Goal: Task Accomplishment & Management: Manage account settings

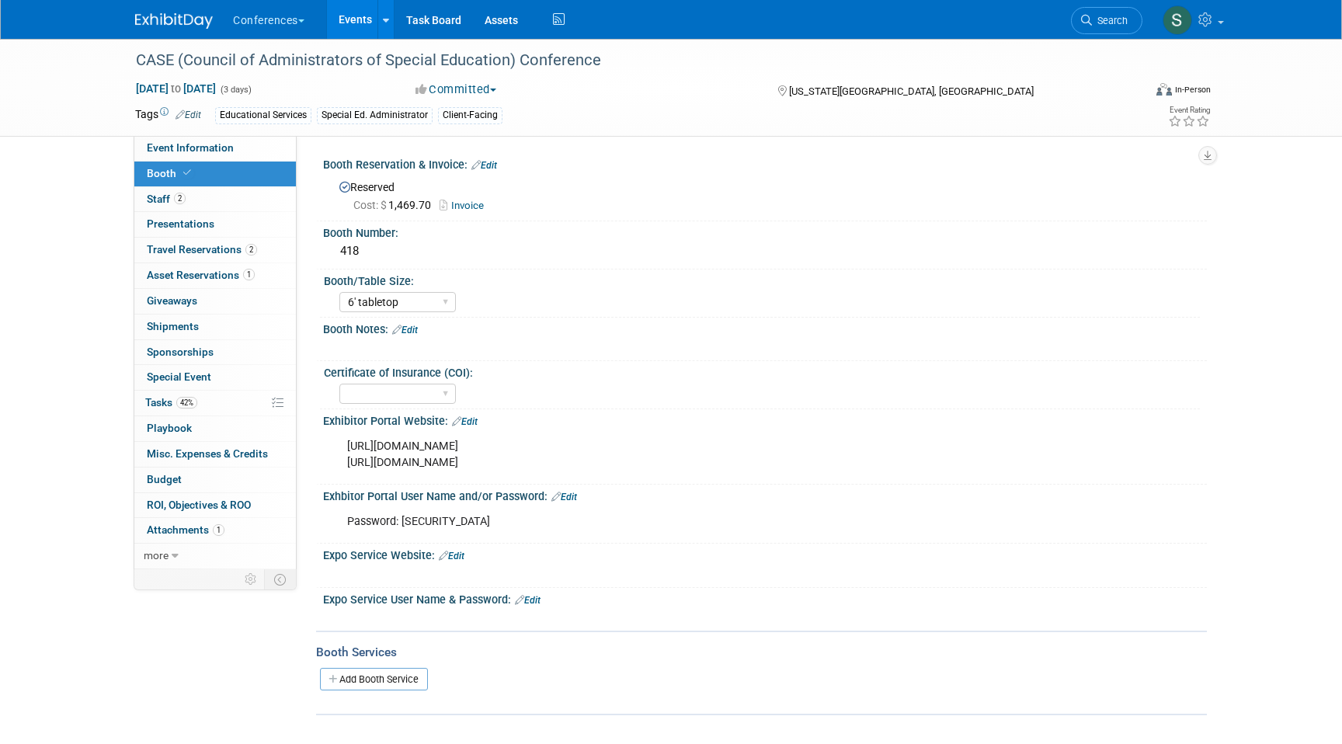
select select "6' tabletop"
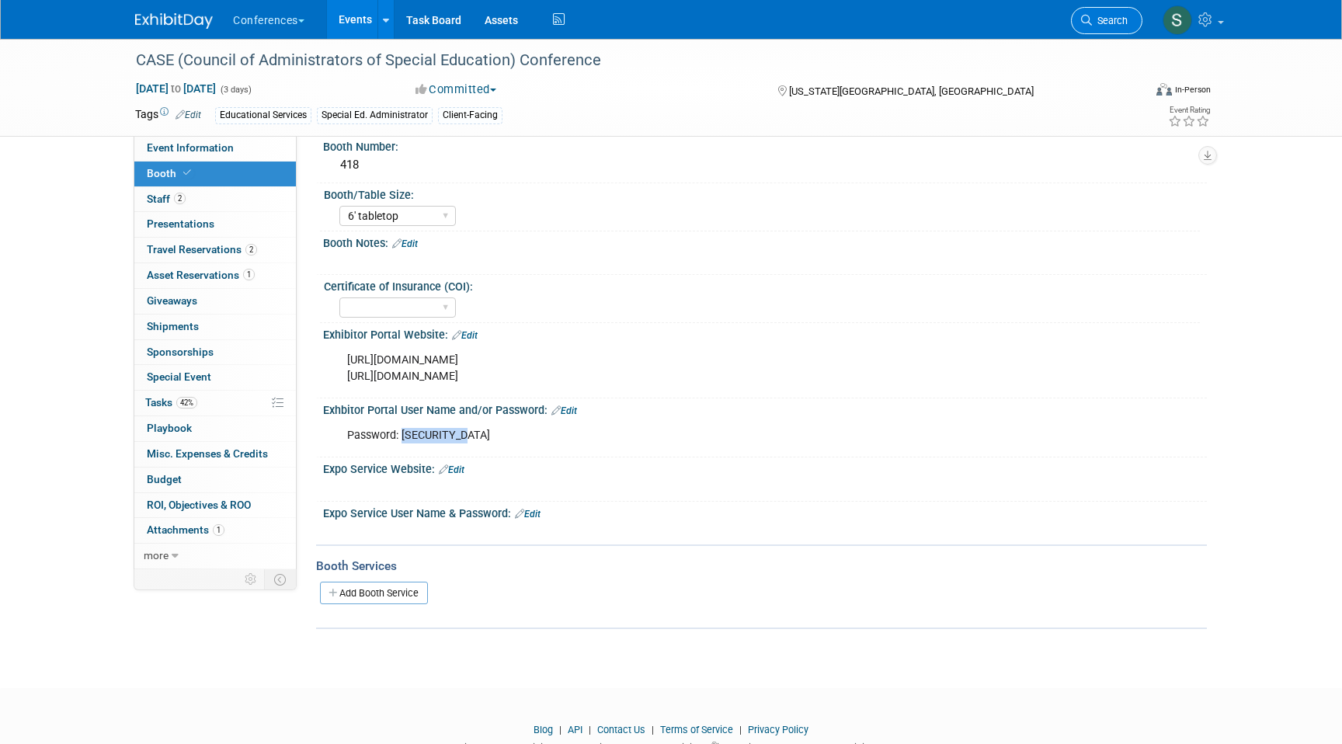
click at [1114, 25] on span "Search" at bounding box center [1110, 21] width 36 height 12
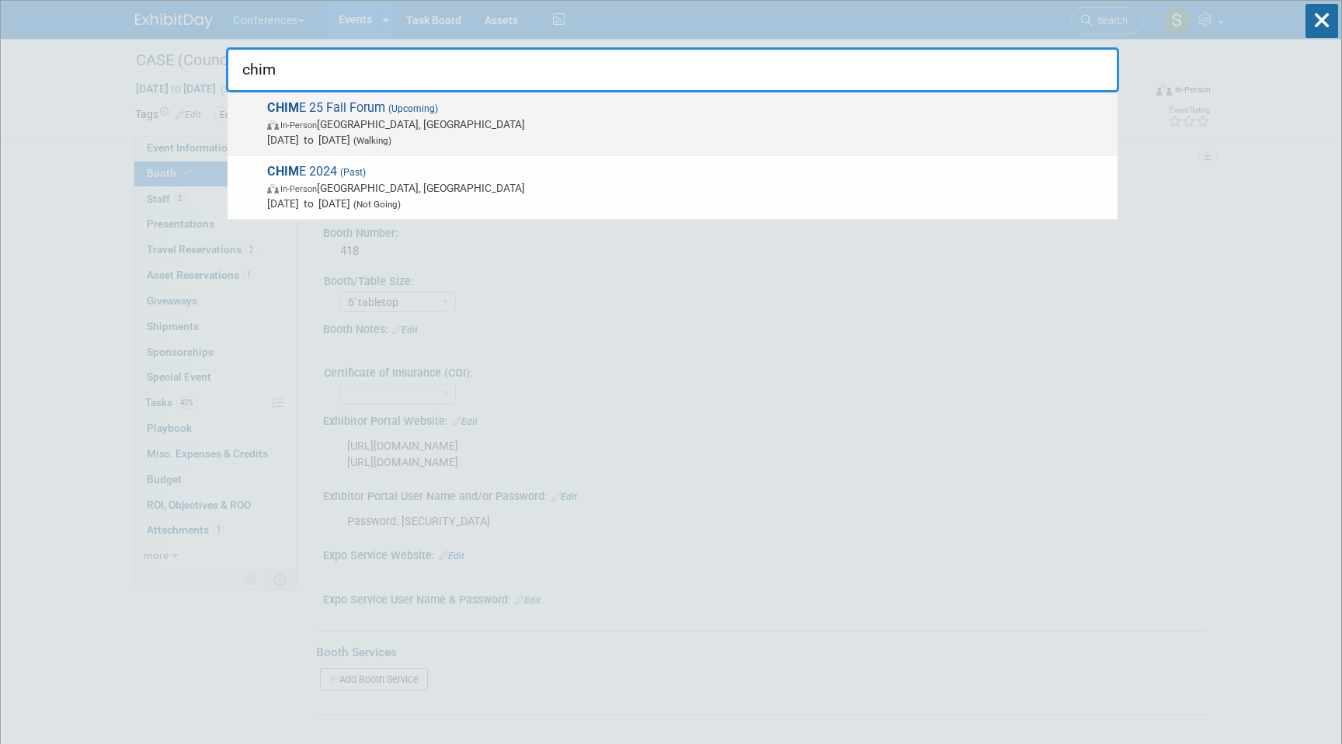
type input "chim"
click at [546, 127] on span "In-Person [GEOGRAPHIC_DATA], [GEOGRAPHIC_DATA]" at bounding box center [688, 125] width 843 height 16
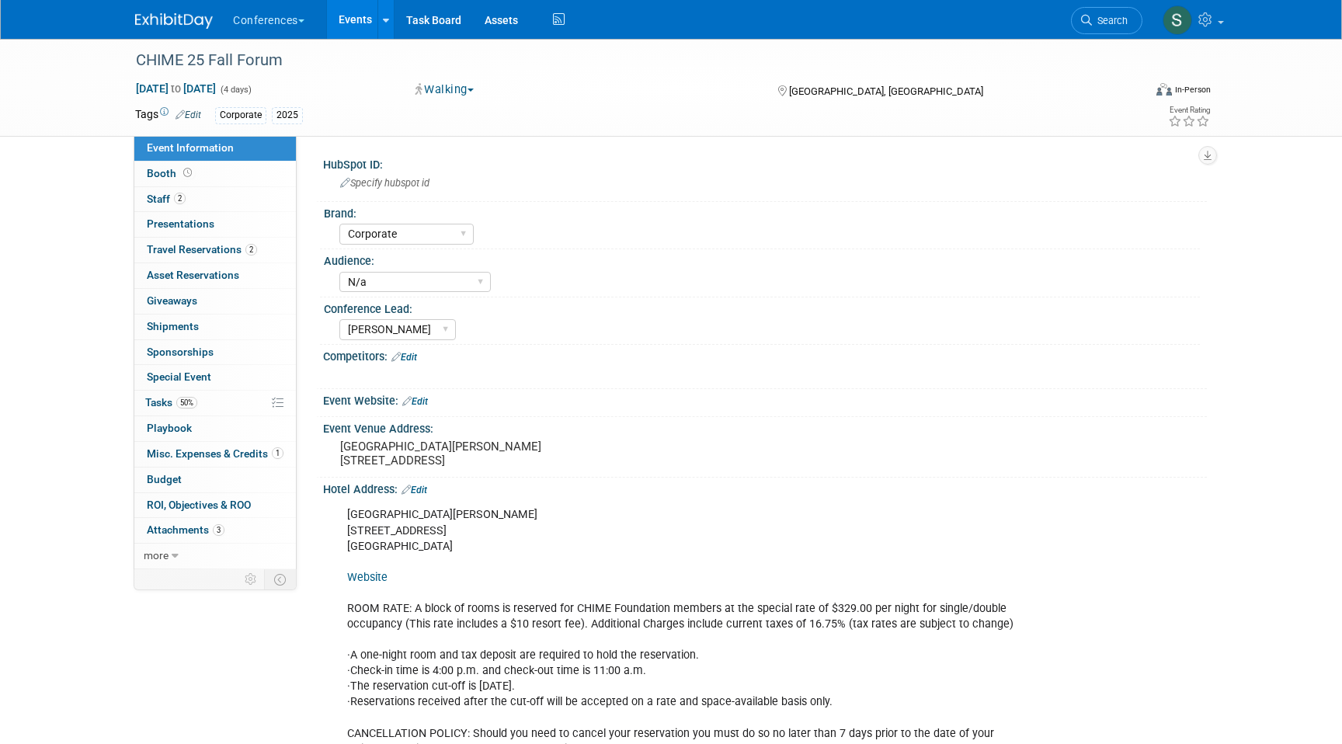
select select "Corporate"
select select "N/a"
select select "[PERSON_NAME]"
click at [216, 252] on span "Travel Reservations 2" at bounding box center [202, 249] width 110 height 12
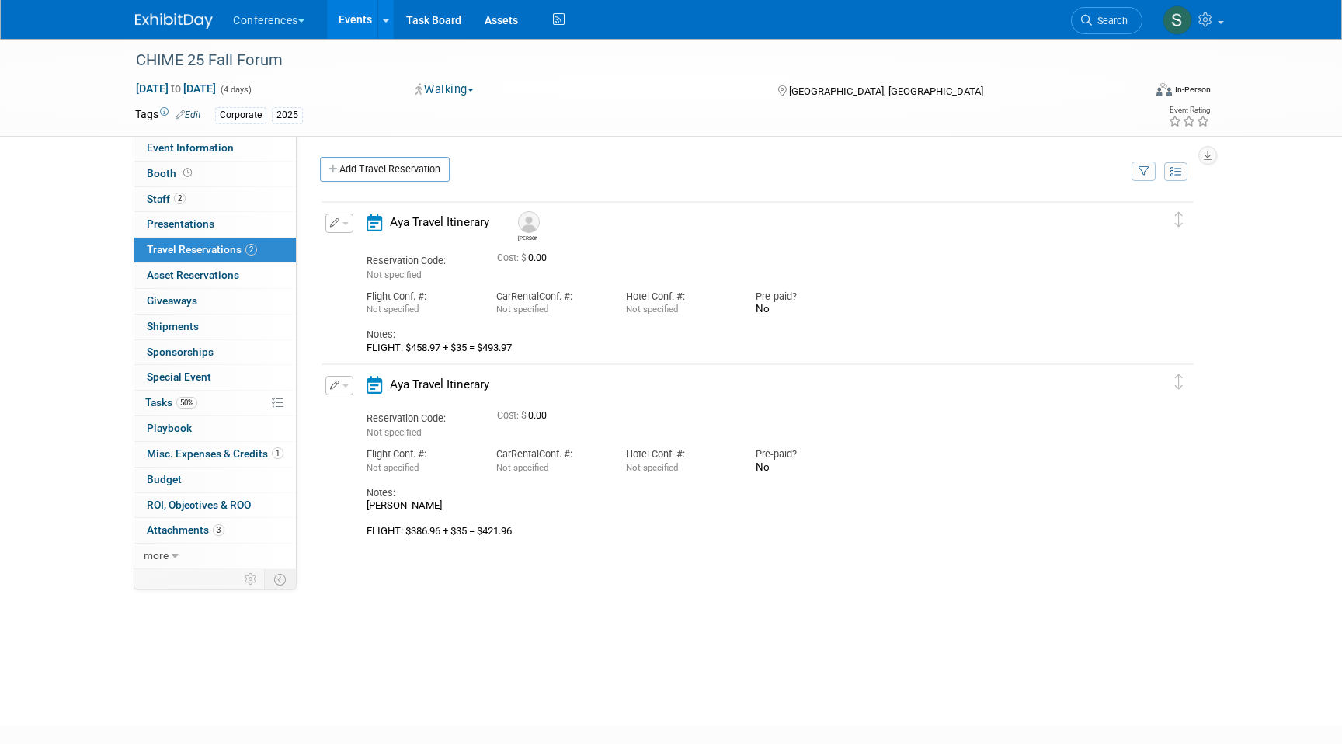
scroll to position [19, 0]
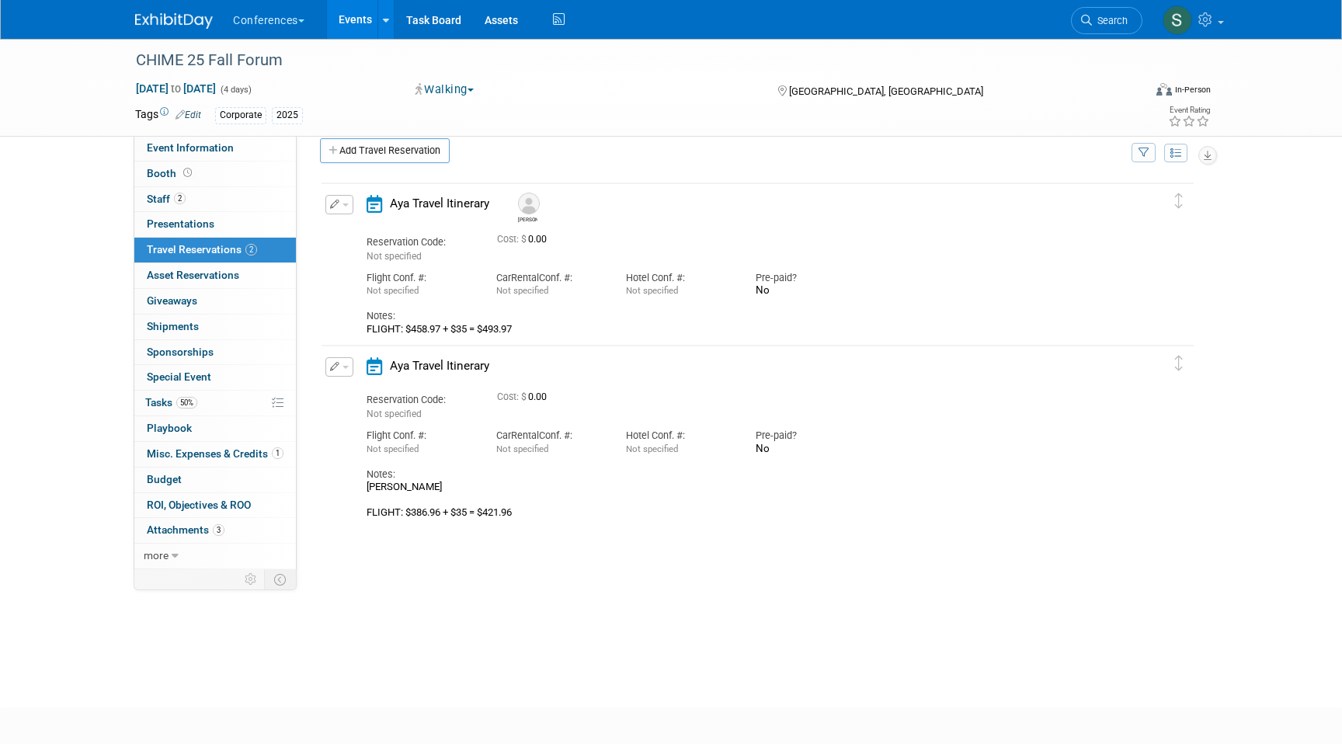
click at [334, 205] on icon "button" at bounding box center [335, 204] width 10 height 9
click at [350, 238] on button "Edit Reservation" at bounding box center [391, 232] width 131 height 23
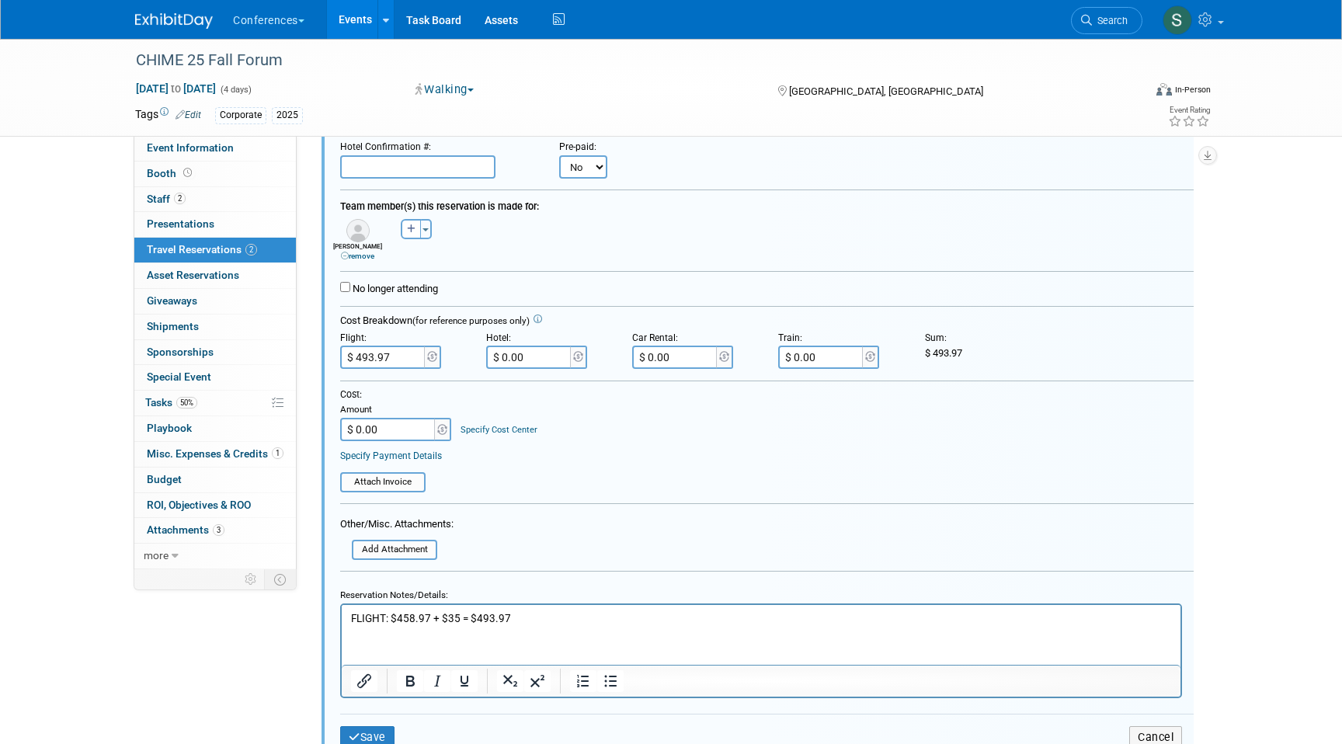
scroll to position [215, 0]
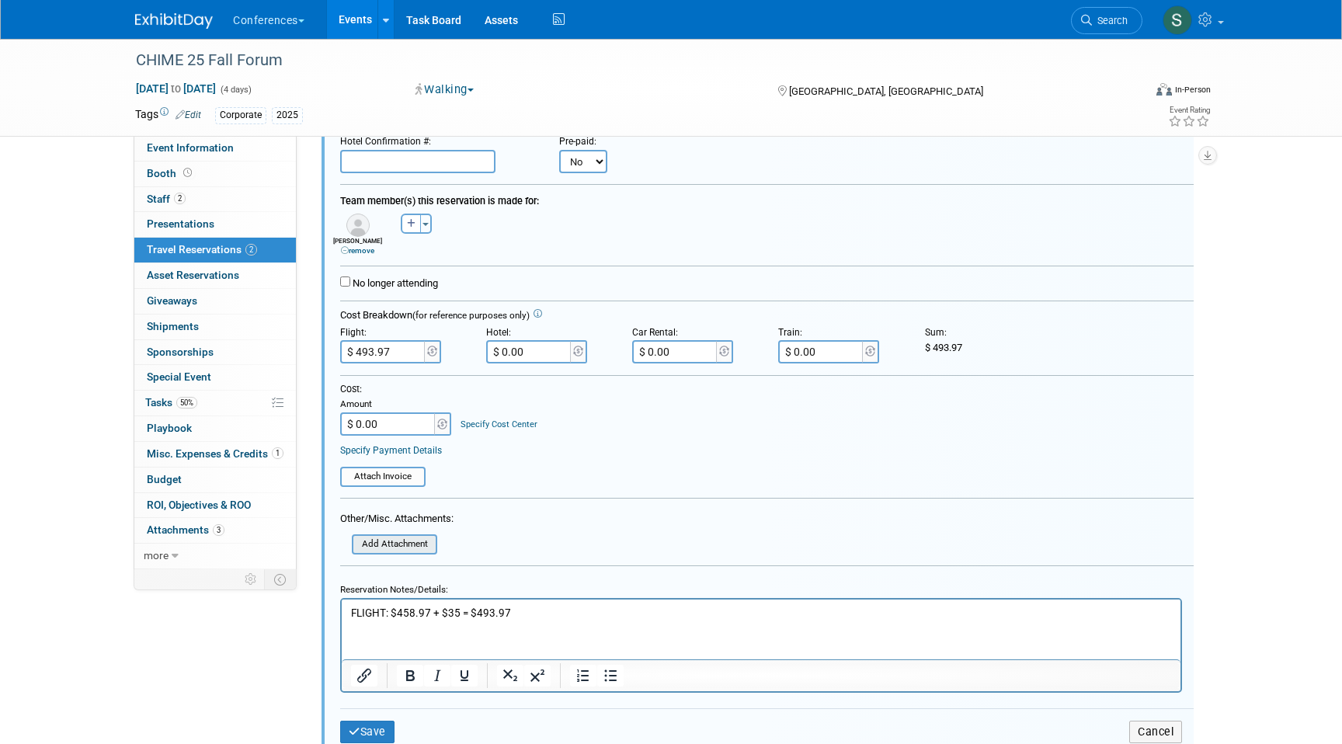
click at [416, 545] on input "file" at bounding box center [343, 544] width 185 height 17
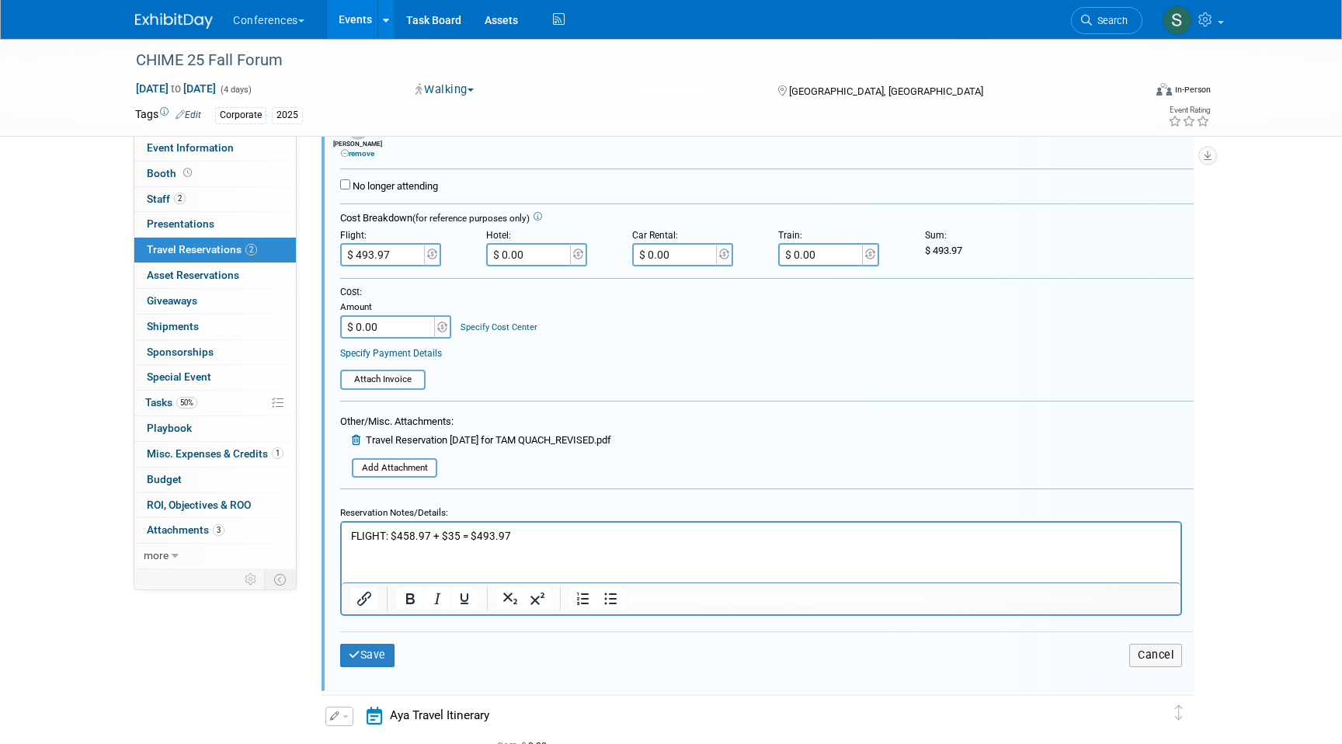
scroll to position [334, 0]
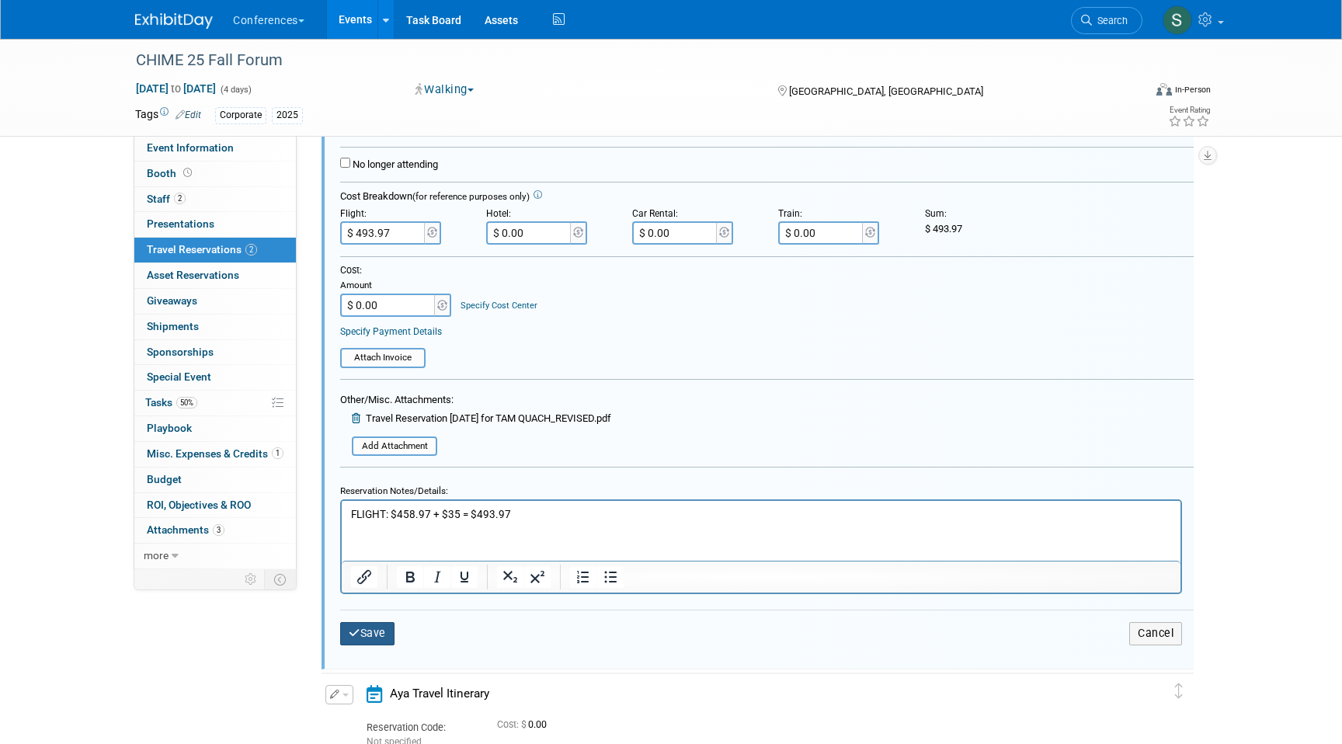
click at [352, 632] on icon "submit" at bounding box center [355, 633] width 12 height 11
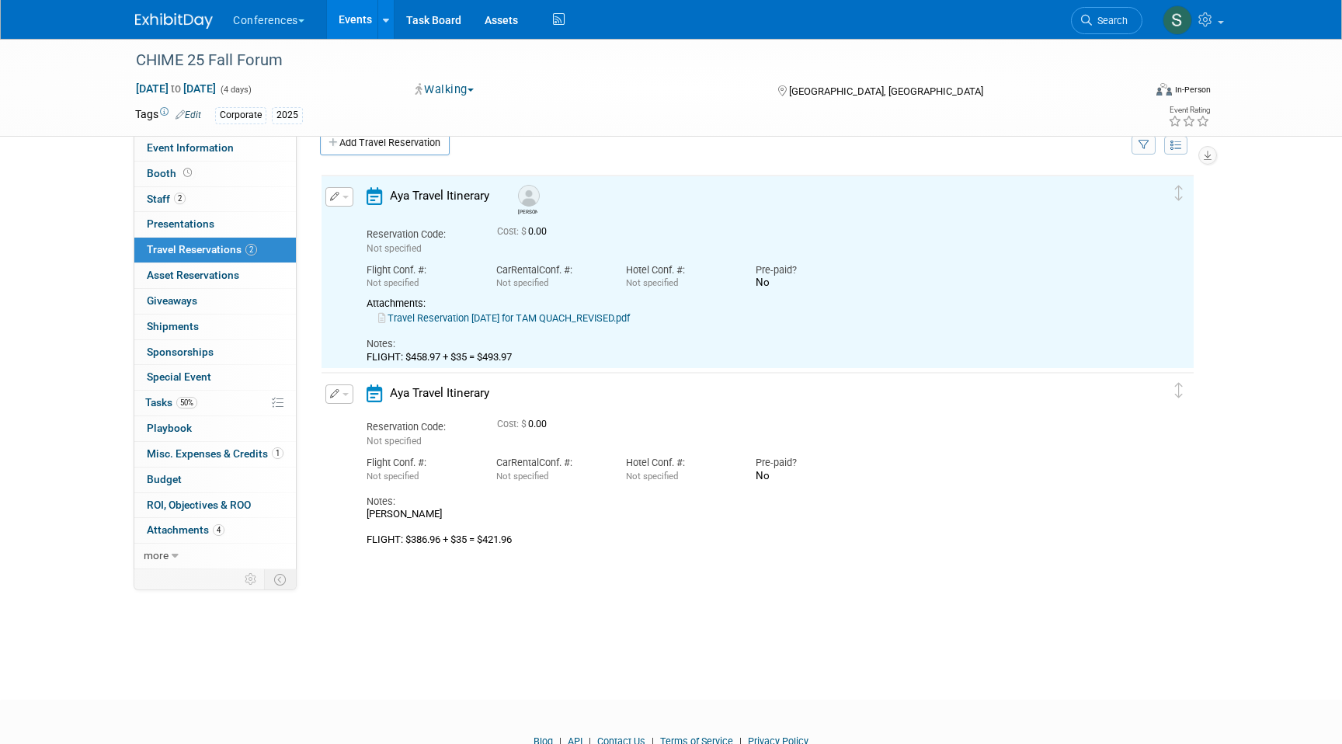
scroll to position [0, 0]
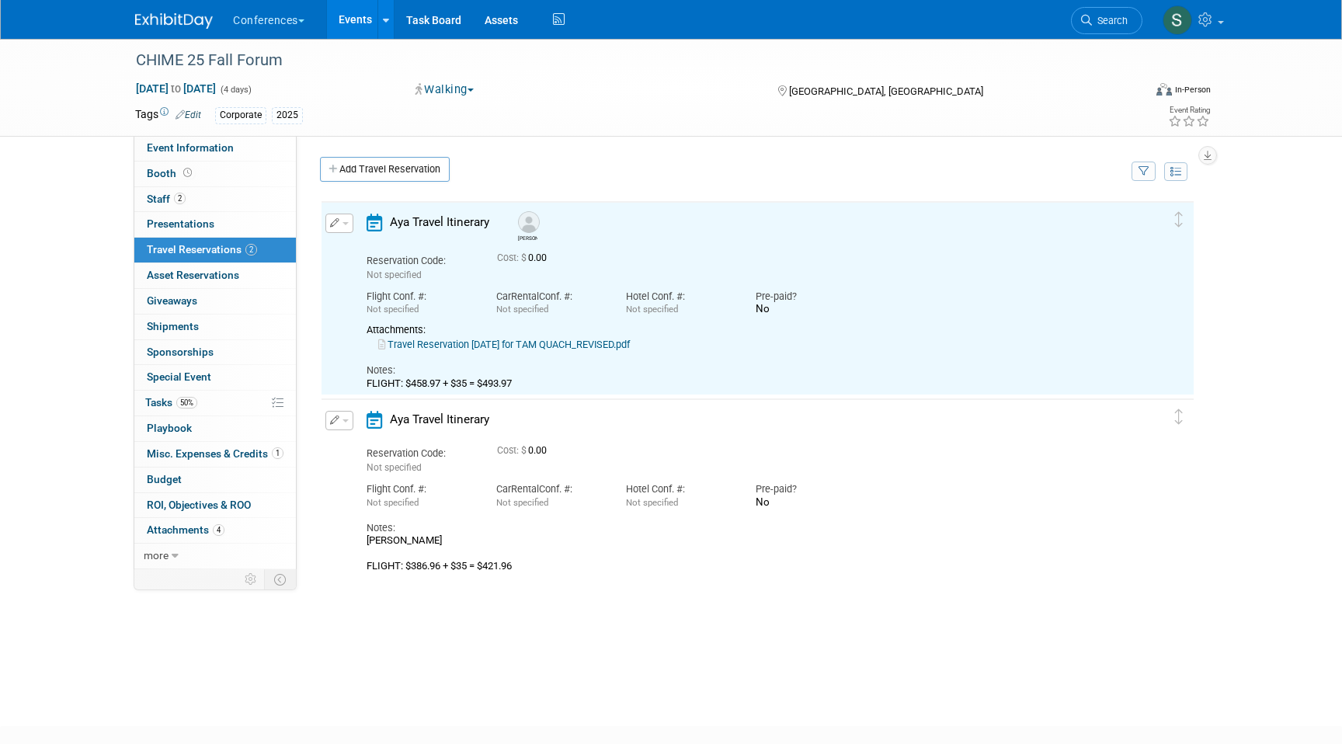
click at [351, 228] on button "button" at bounding box center [339, 223] width 28 height 19
click at [354, 249] on button "Edit Reservation" at bounding box center [391, 250] width 131 height 23
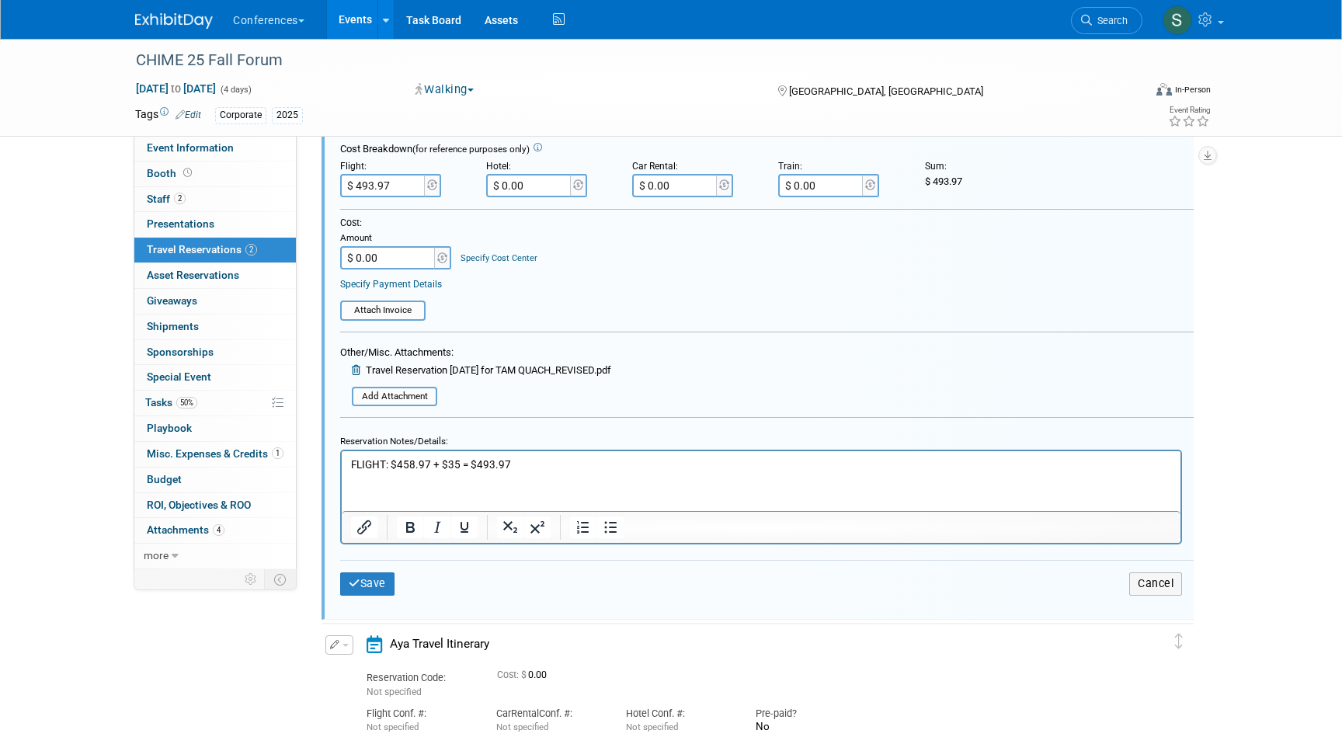
scroll to position [399, 0]
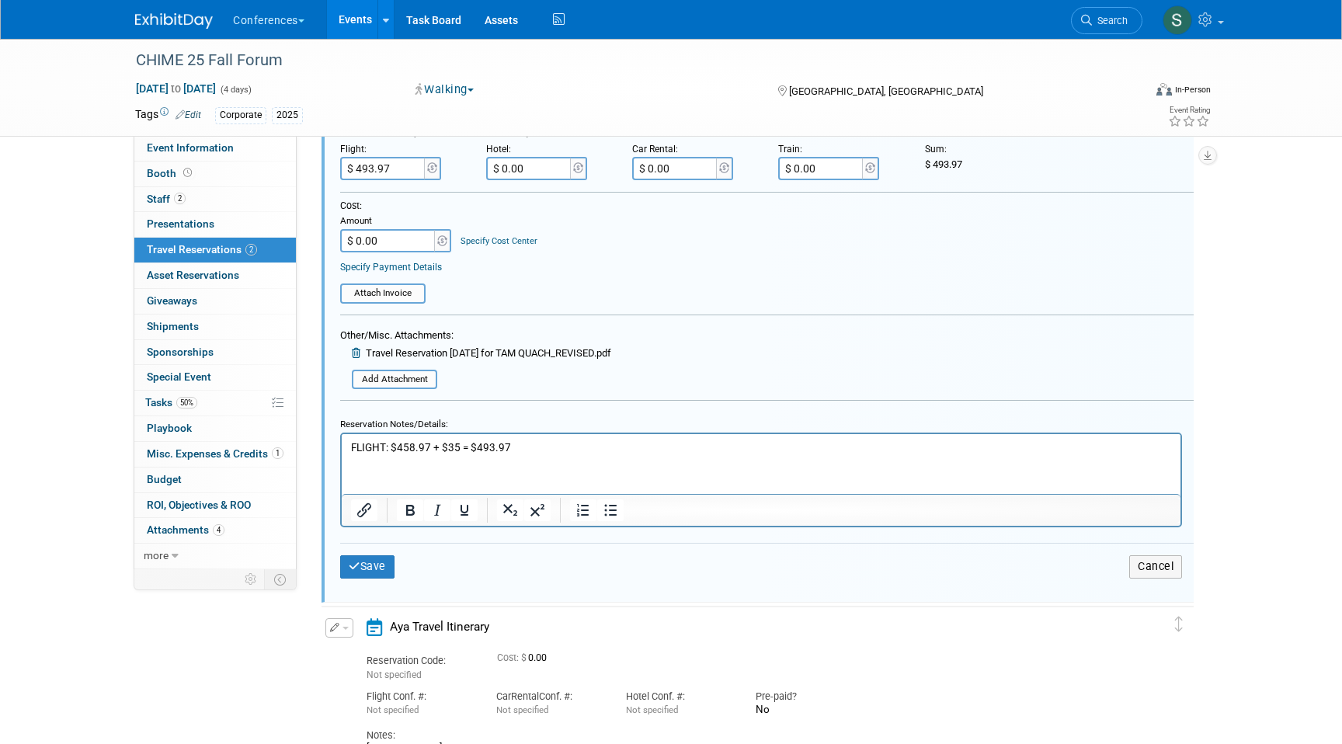
click at [458, 444] on p "FLIGHT: $458.97 + $35 = $493.97" at bounding box center [761, 447] width 821 height 15
click at [374, 562] on button "Save" at bounding box center [367, 566] width 54 height 23
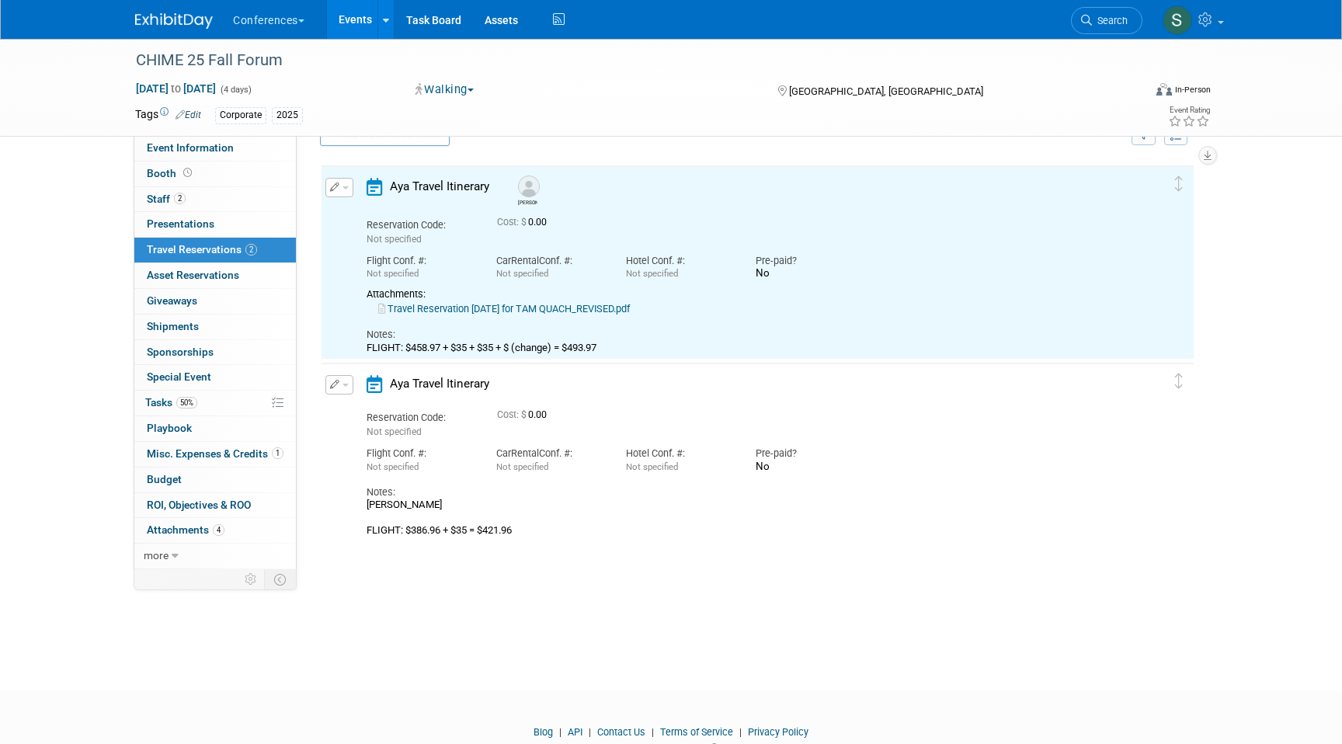
scroll to position [26, 0]
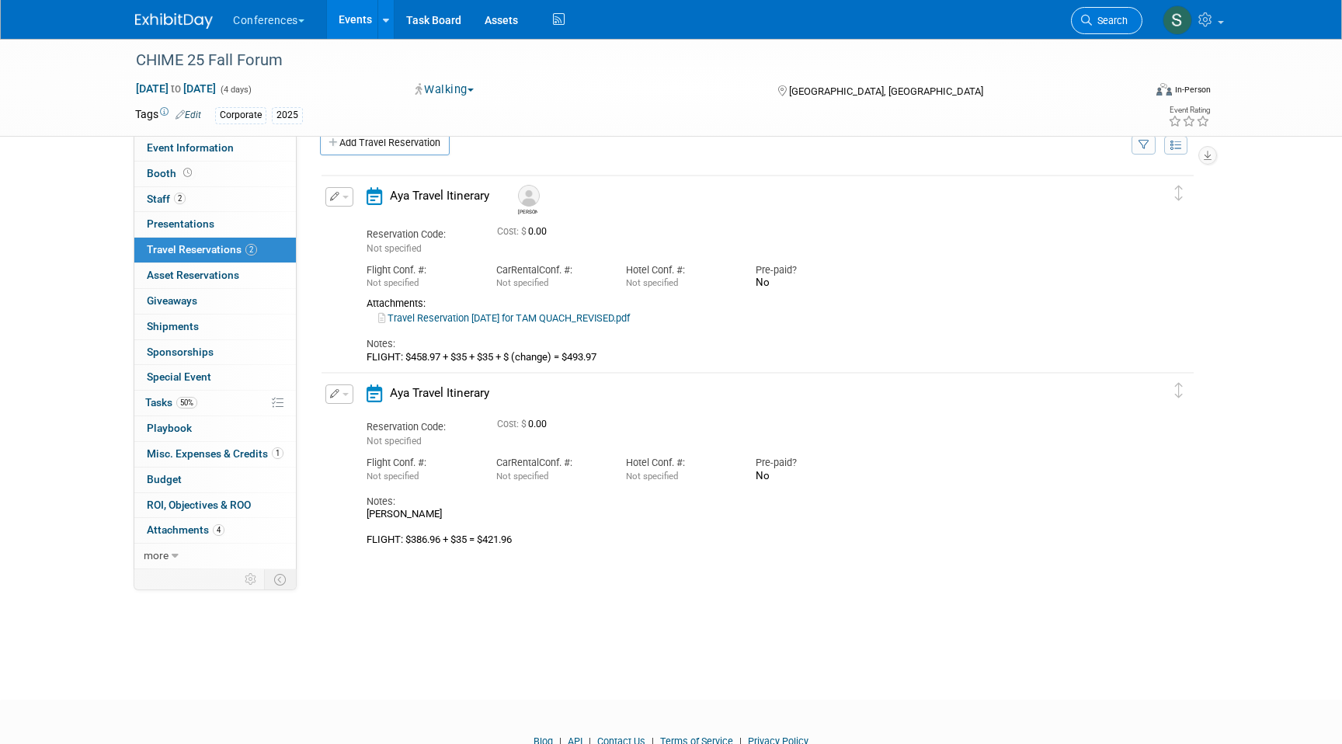
click at [1100, 26] on link "Search" at bounding box center [1106, 20] width 71 height 27
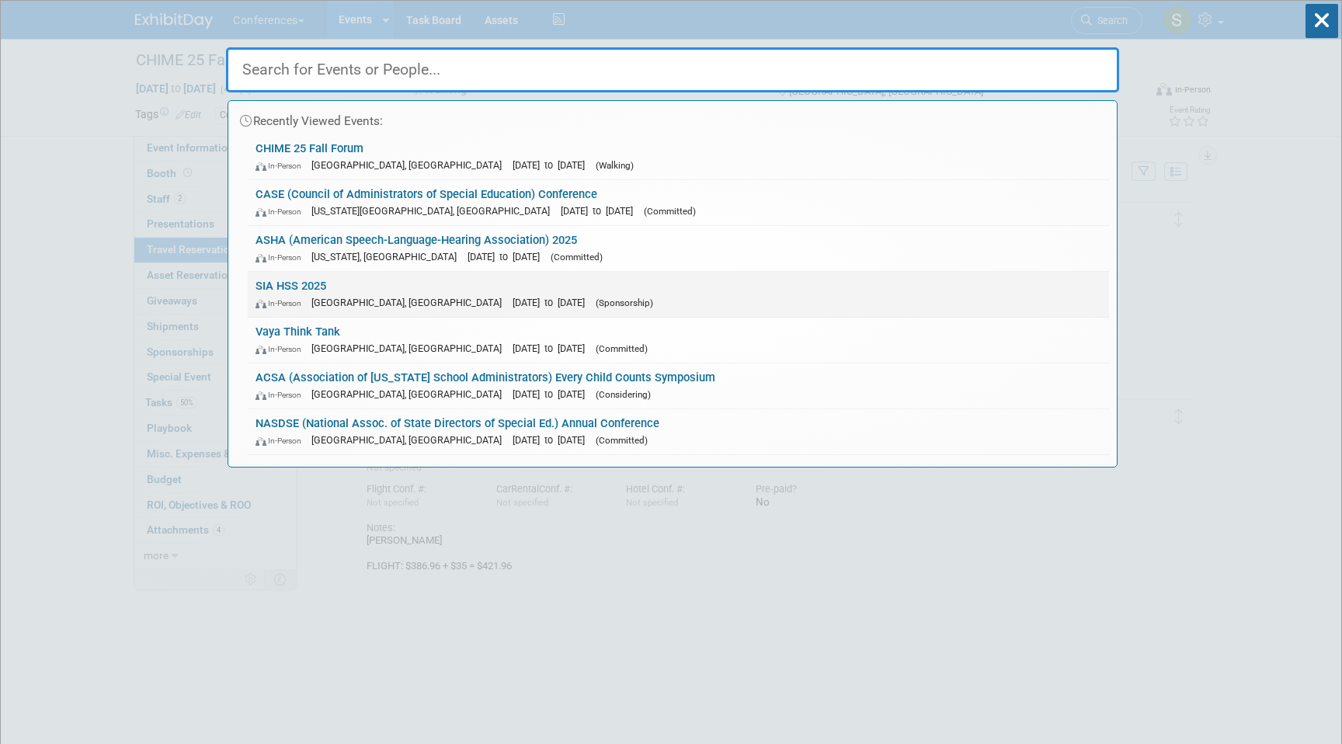
click at [394, 294] on div "In-Person Las Vegas, NV Nov 5, 2025 to Nov 7, 2025 (Sponsorship)" at bounding box center [679, 302] width 846 height 16
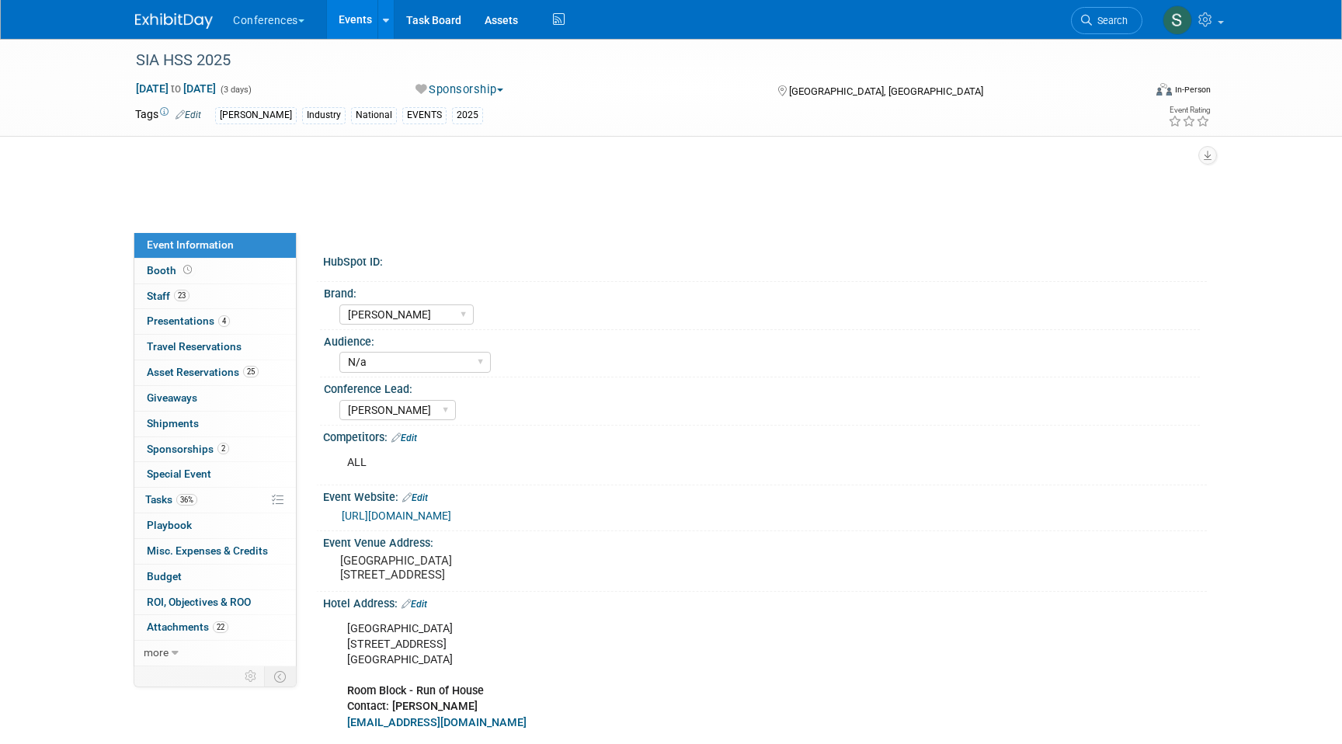
select select "[PERSON_NAME]"
select select "N/a"
select select "[PERSON_NAME]"
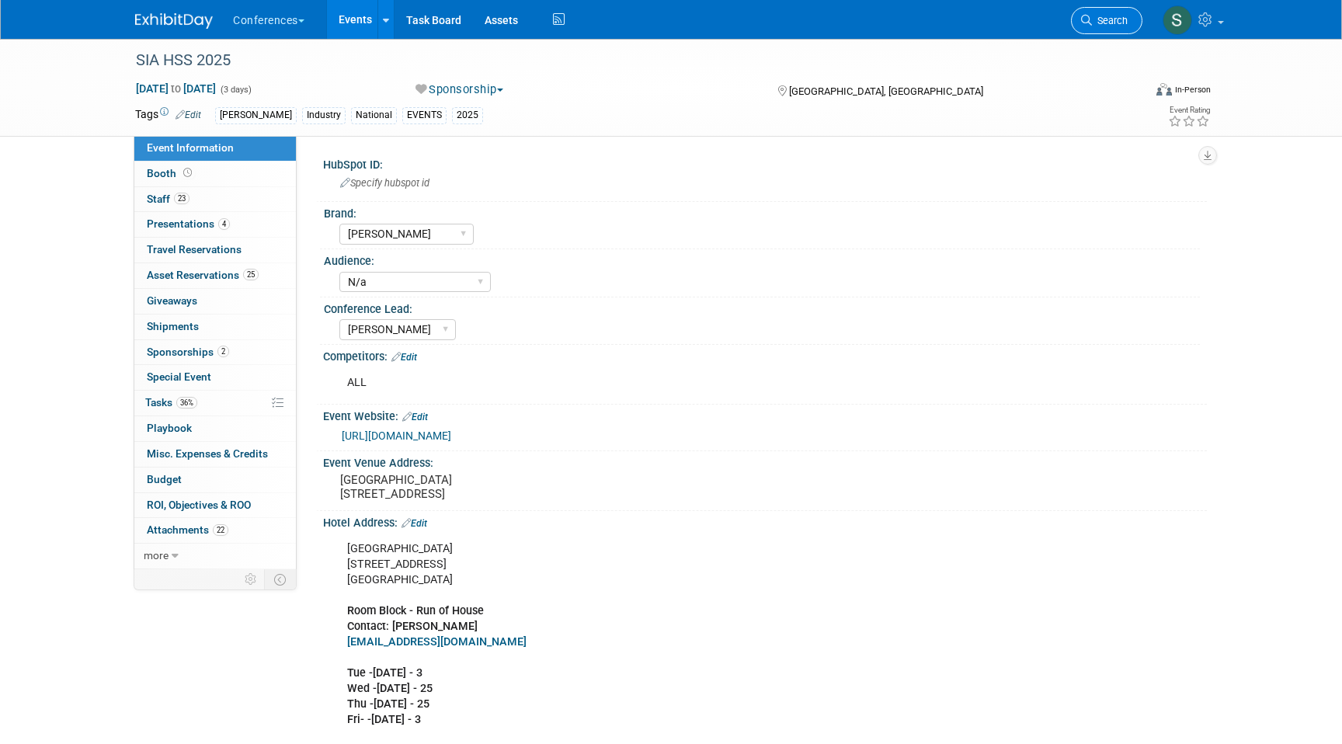
click at [1093, 29] on link "Search" at bounding box center [1106, 20] width 71 height 27
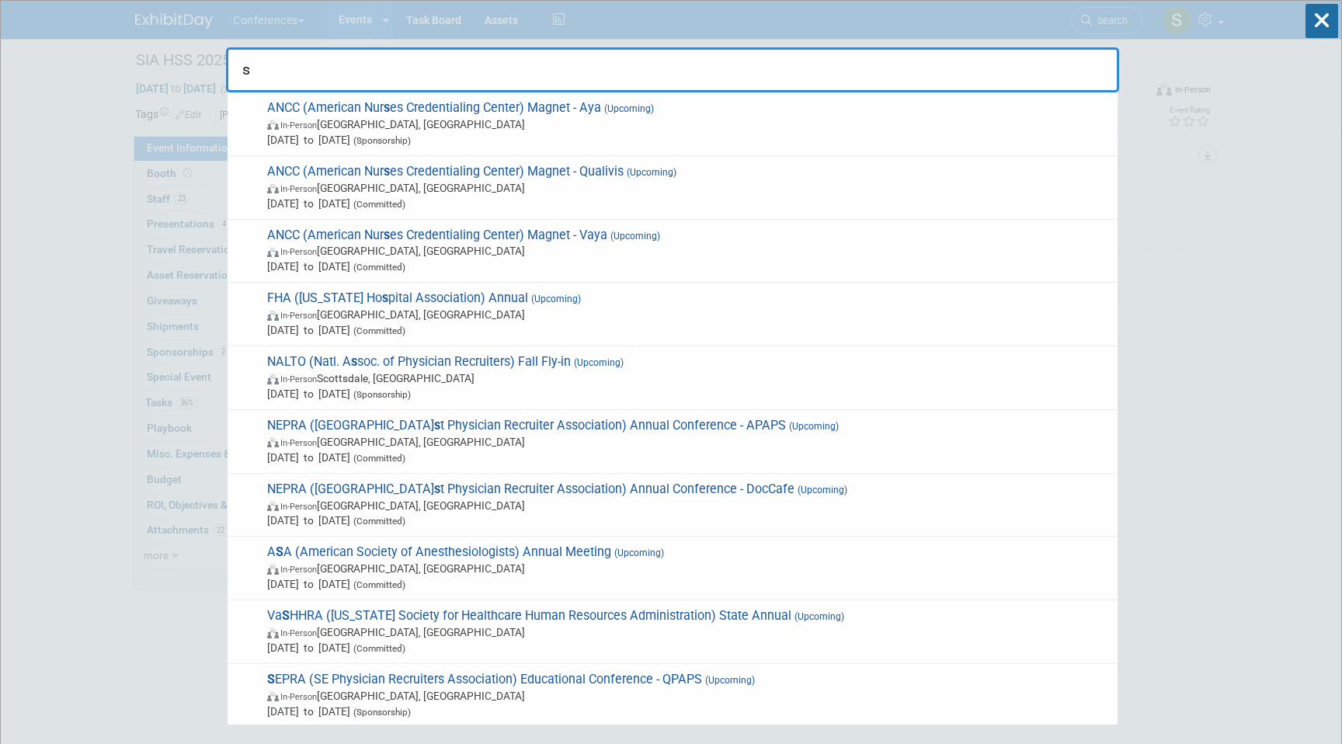
type input "s"
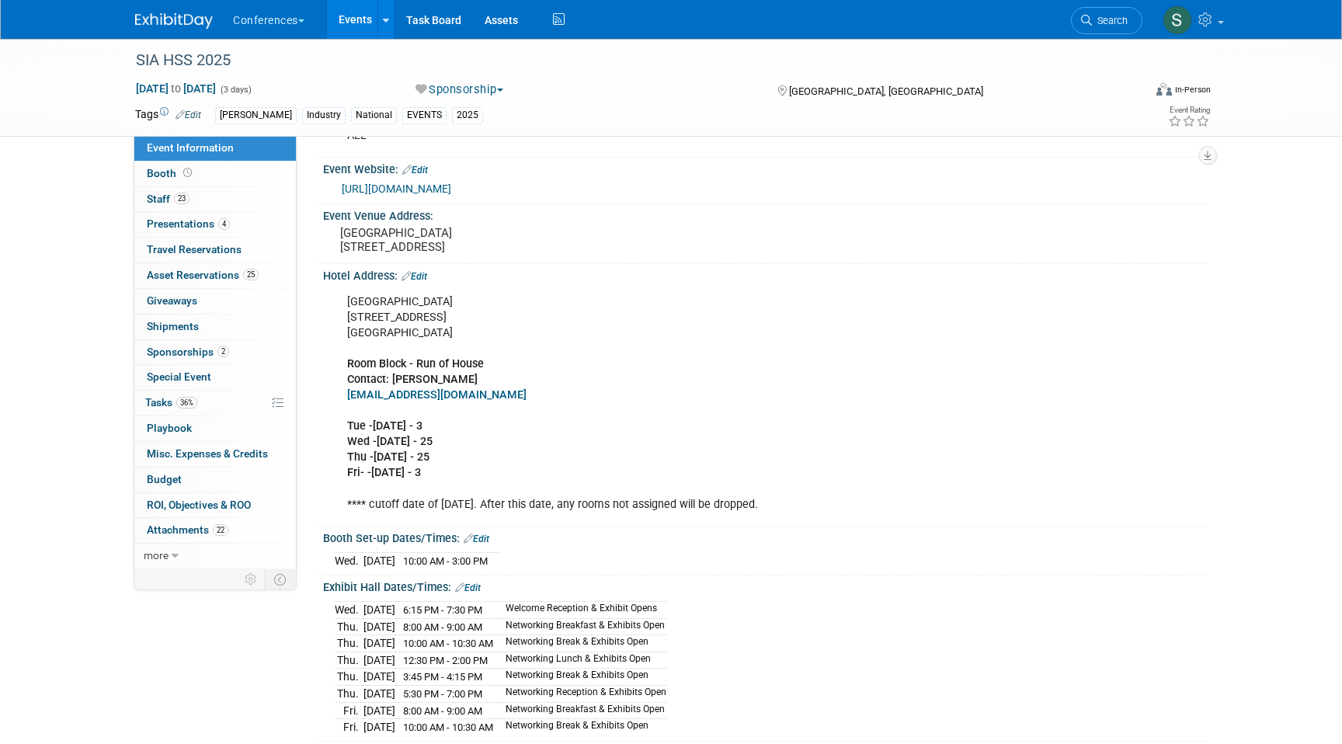
scroll to position [259, 0]
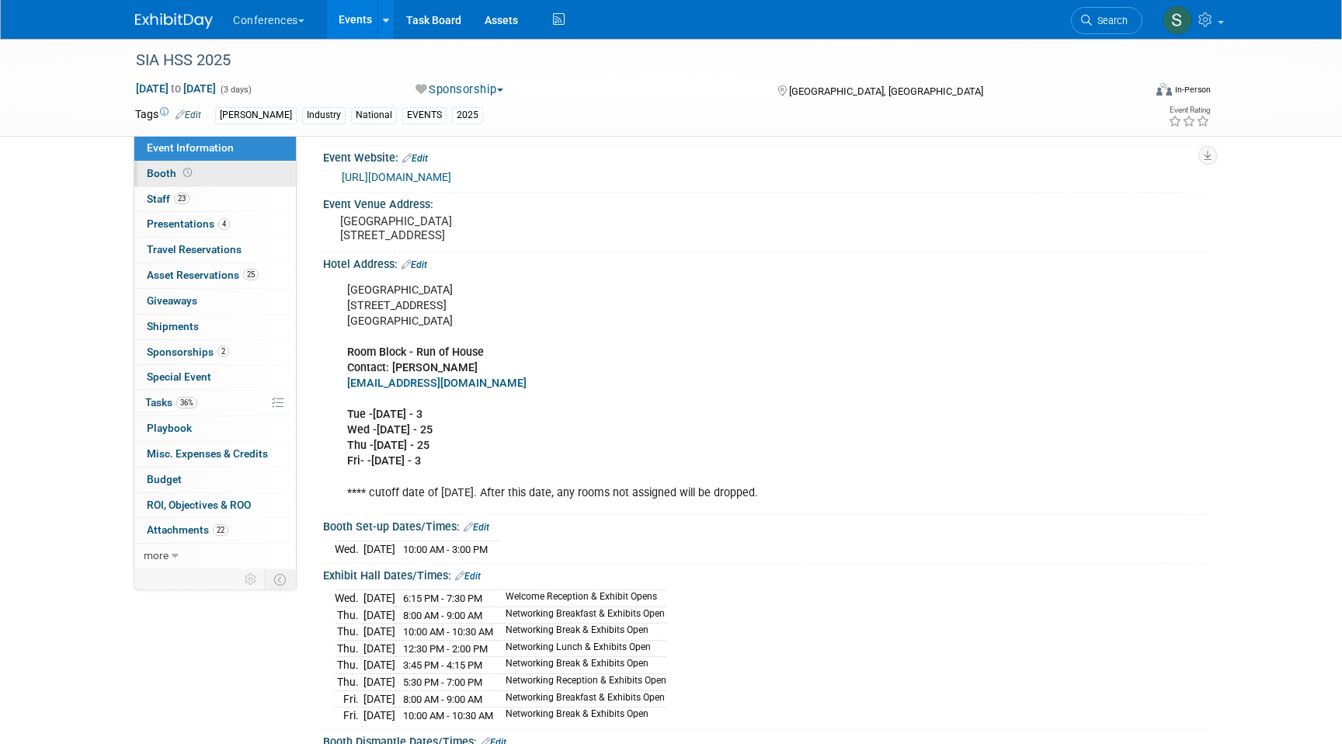
click at [197, 179] on link "Booth" at bounding box center [215, 174] width 162 height 25
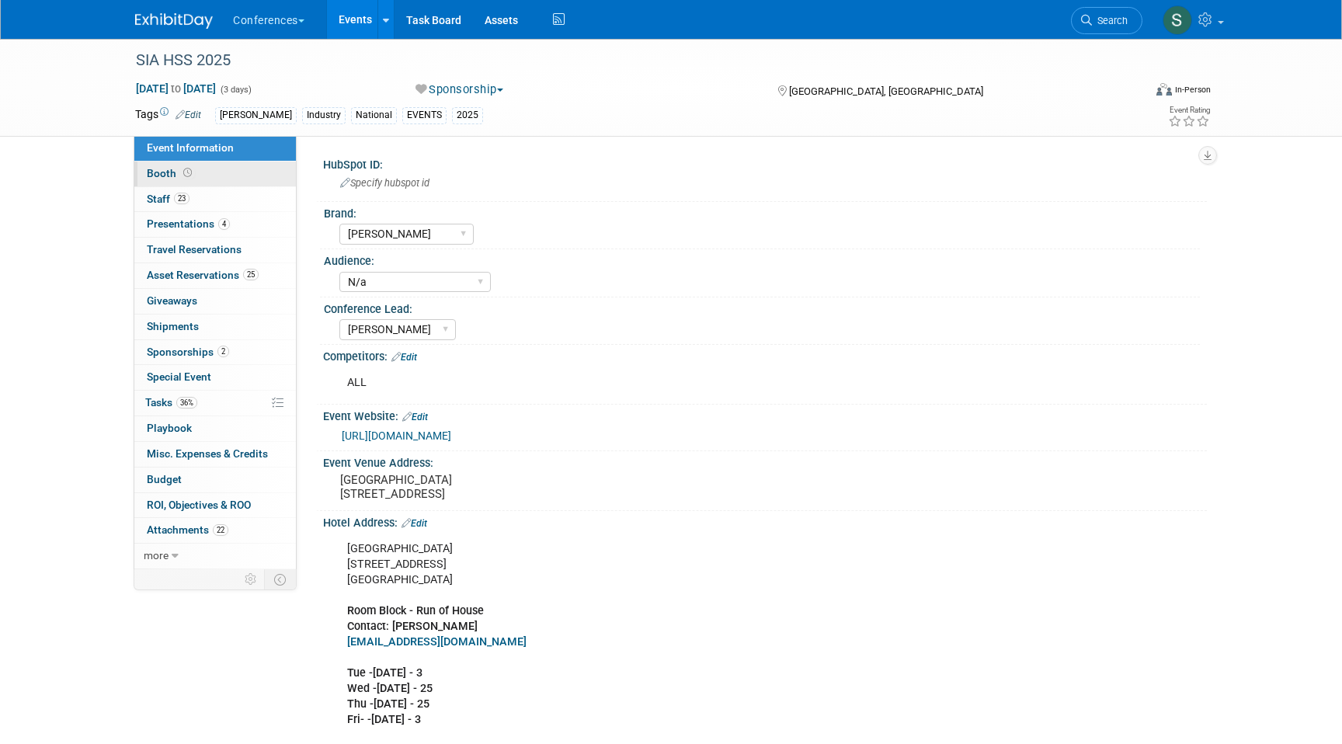
select select "10'x20'"
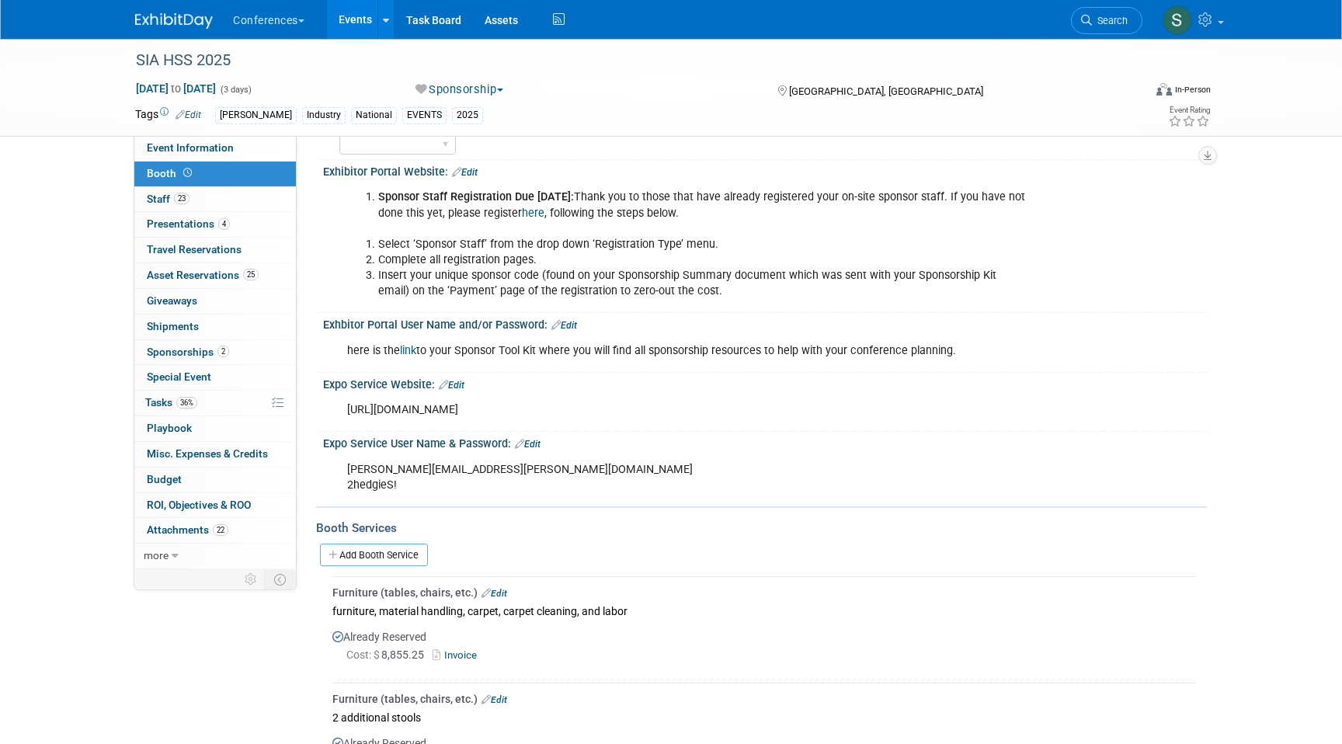
scroll to position [249, 0]
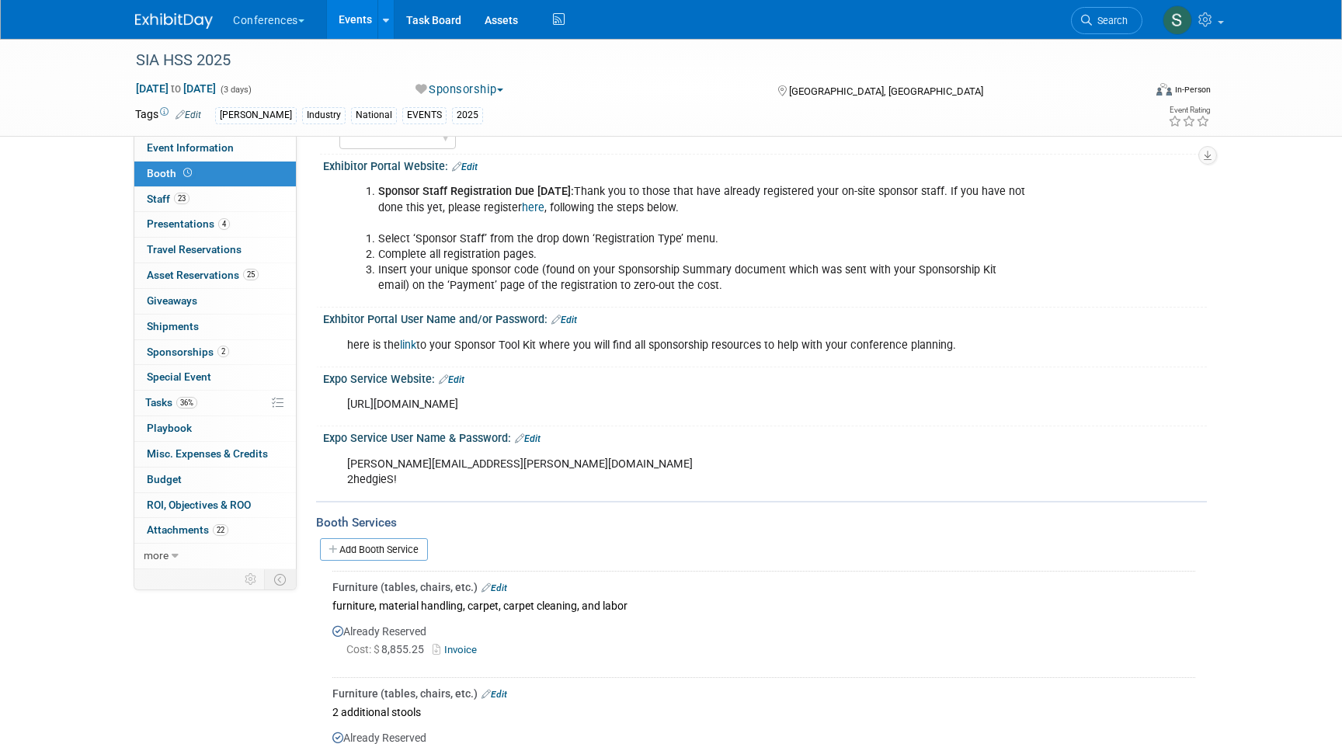
drag, startPoint x: 416, startPoint y: 484, endPoint x: 348, endPoint y: 479, distance: 67.7
click at [348, 479] on div "Stephanie.donley@ayahealthcare.com 2hedgieS!" at bounding box center [686, 472] width 700 height 47
copy div "2hedgieS!"
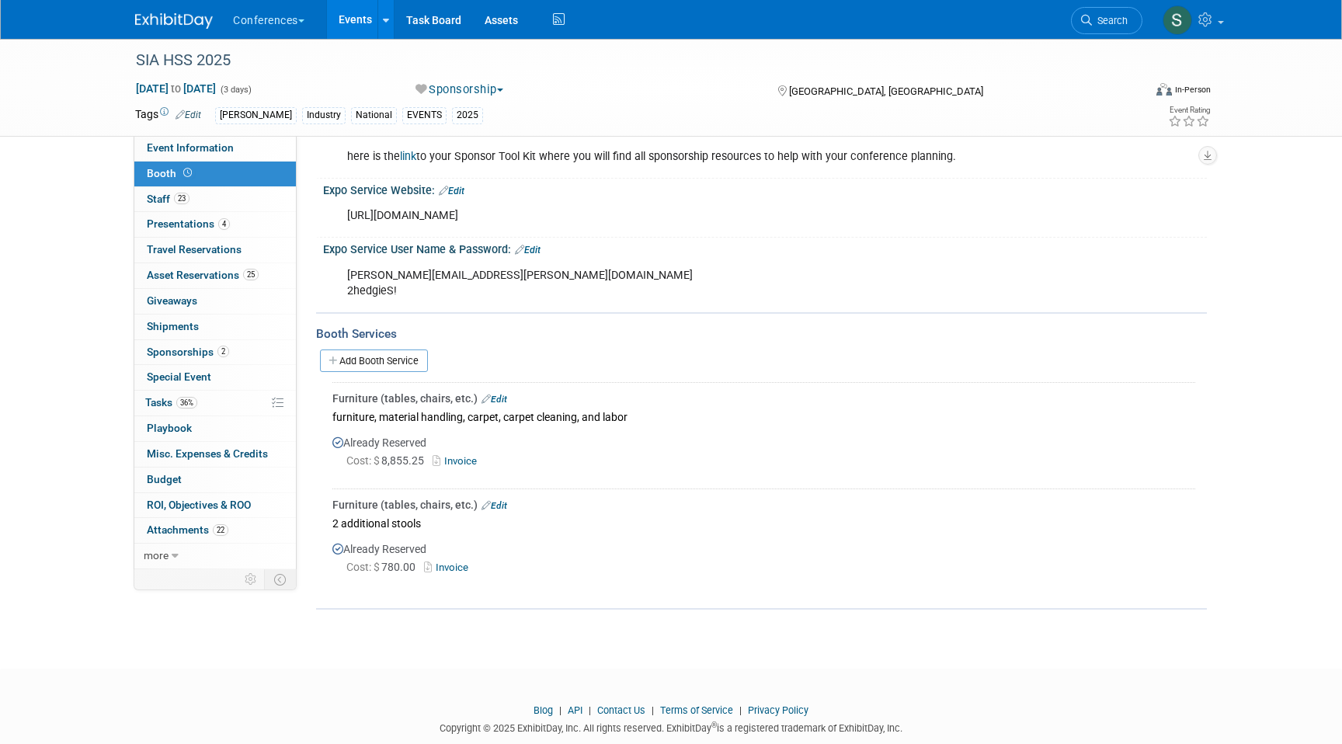
scroll to position [0, 0]
